Goal: Task Accomplishment & Management: Complete application form

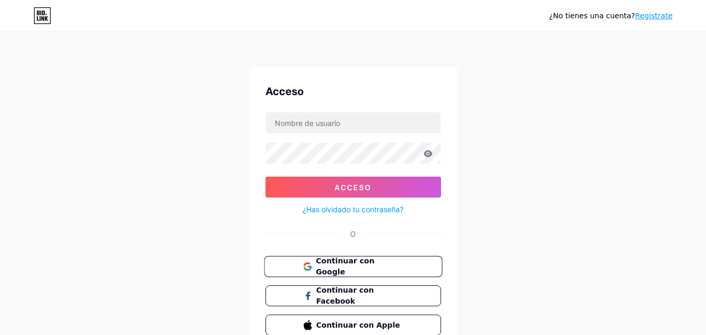
click at [362, 261] on button "Continuar con Google" at bounding box center [353, 266] width 178 height 21
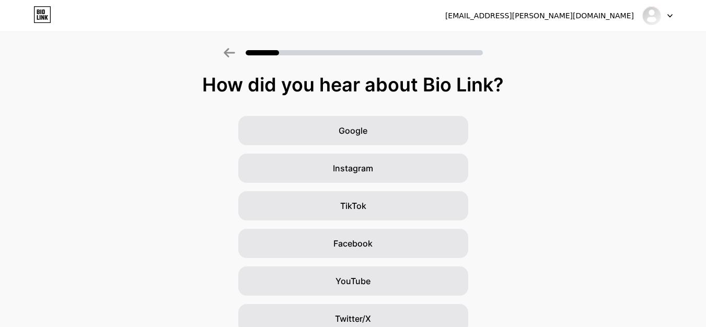
click at [672, 15] on icon at bounding box center [670, 16] width 4 height 3
click at [548, 124] on div "Google Instagram TikTok Facebook YouTube Twitter/X Friends/family Other" at bounding box center [353, 262] width 706 height 293
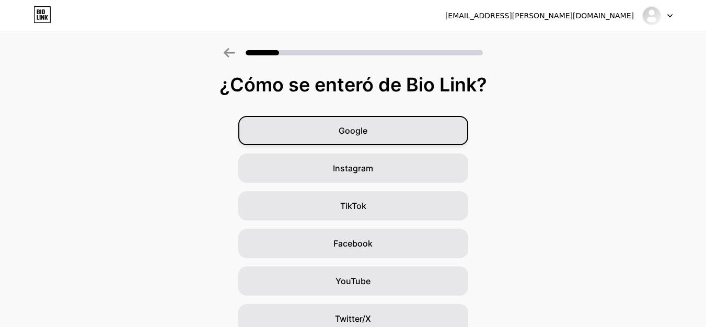
click at [452, 138] on div "Google" at bounding box center [353, 130] width 230 height 29
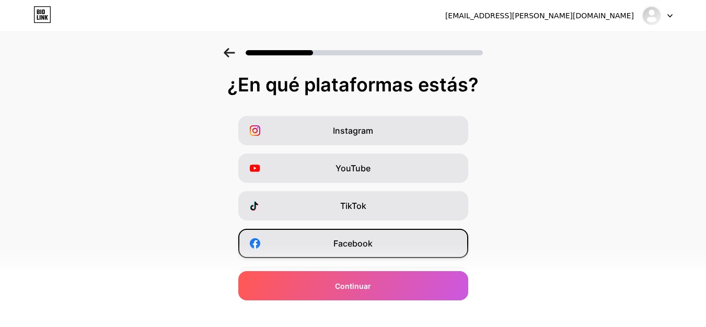
click at [356, 241] on font "Facebook" at bounding box center [353, 243] width 39 height 10
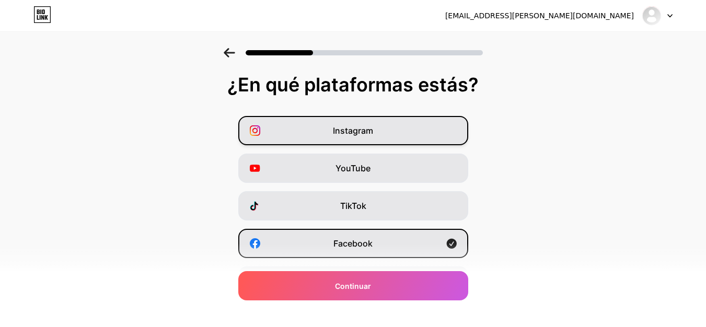
click at [402, 132] on div "Instagram" at bounding box center [353, 130] width 230 height 29
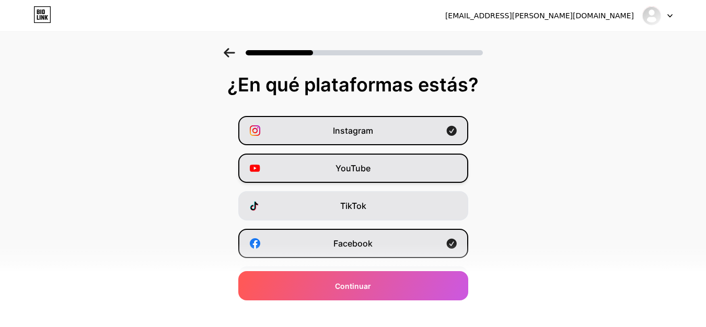
click at [438, 166] on div "YouTube" at bounding box center [353, 168] width 230 height 29
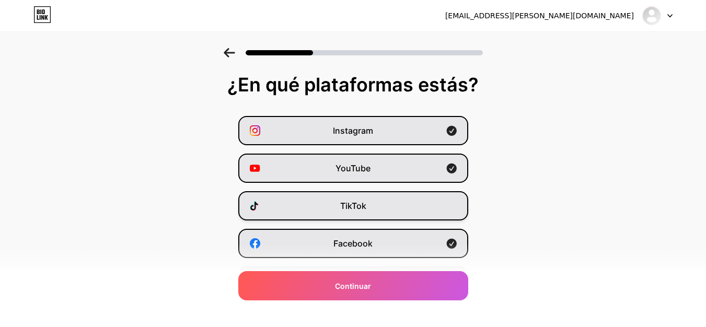
click at [443, 213] on div "TikTok" at bounding box center [353, 205] width 230 height 29
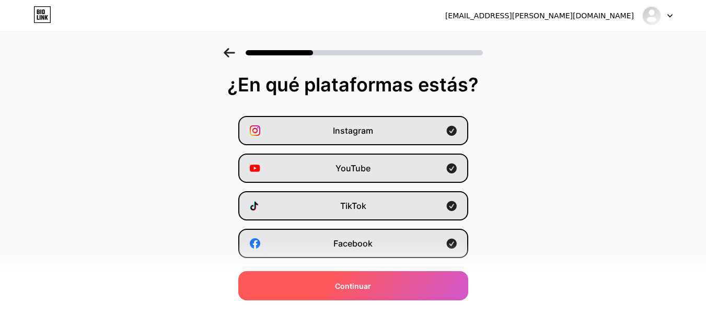
click at [438, 286] on div "Continuar" at bounding box center [353, 285] width 230 height 29
